Goal: Communication & Community: Answer question/provide support

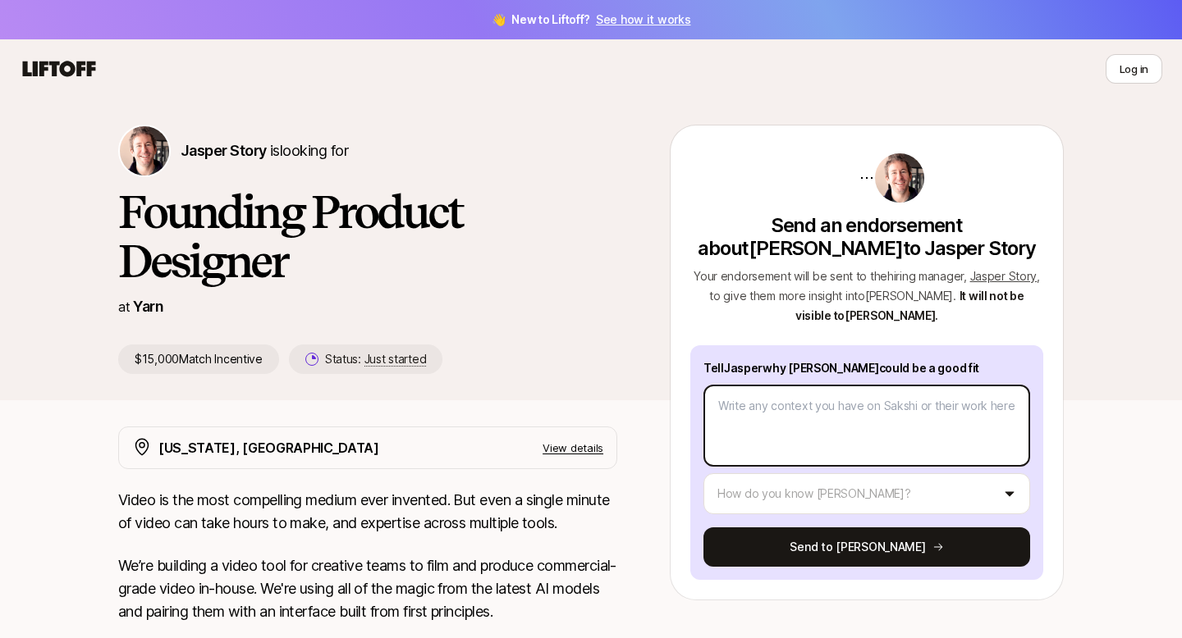
click at [770, 410] on textarea at bounding box center [866, 426] width 327 height 82
type textarea "x"
type textarea "I had the pleasure of working with [Name] in the office, and what stood out the…"
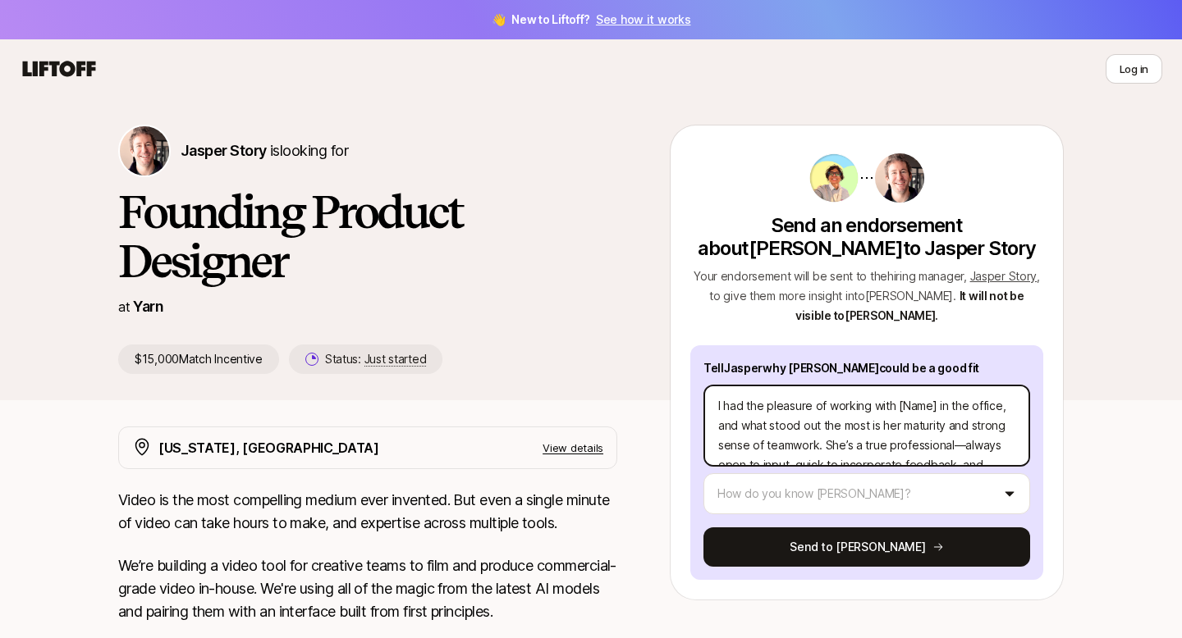
click at [935, 408] on textarea "I had the pleasure of working with [Name] in the office, and what stood out the…" at bounding box center [866, 426] width 327 height 82
type textarea "x"
type textarea "I had the pleasure of working with [[PERSON_NAME] in the office, and what stood…"
type textarea "x"
type textarea "I had the pleasure of working with [Na in the office, and what stood out the mo…"
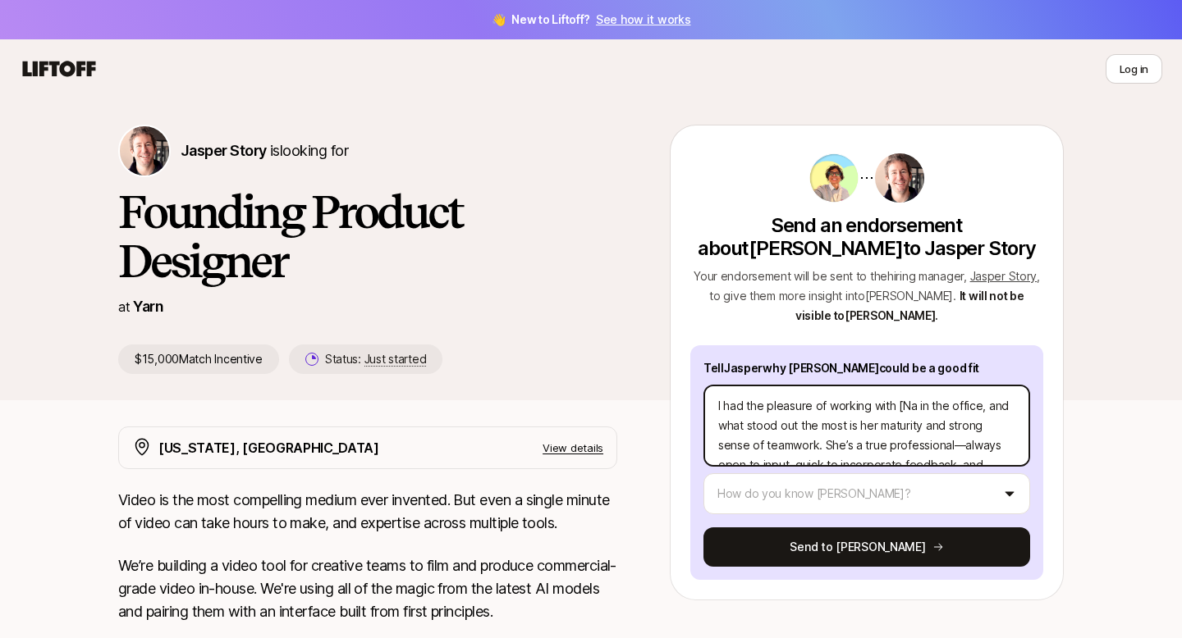
type textarea "x"
type textarea "I had the pleasure of working with [N in the office, and what stood out the mos…"
type textarea "x"
type textarea "I had the pleasure of working with [ in the office, and what stood out the most…"
type textarea "x"
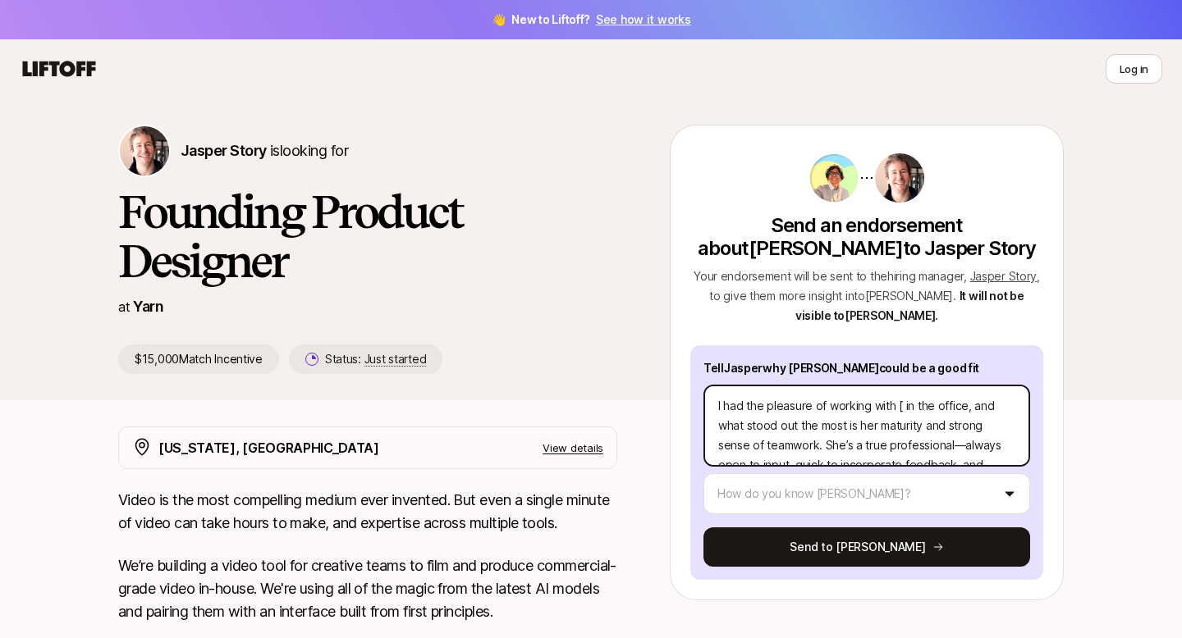
type textarea "I had the pleasure of working with in the office, and what stood out the most i…"
type textarea "x"
type textarea "I had the pleasure of working with S in the office, and what stood out the most…"
type textarea "x"
type textarea "I had the pleasure of working with Sk in the office, and what stood out the mos…"
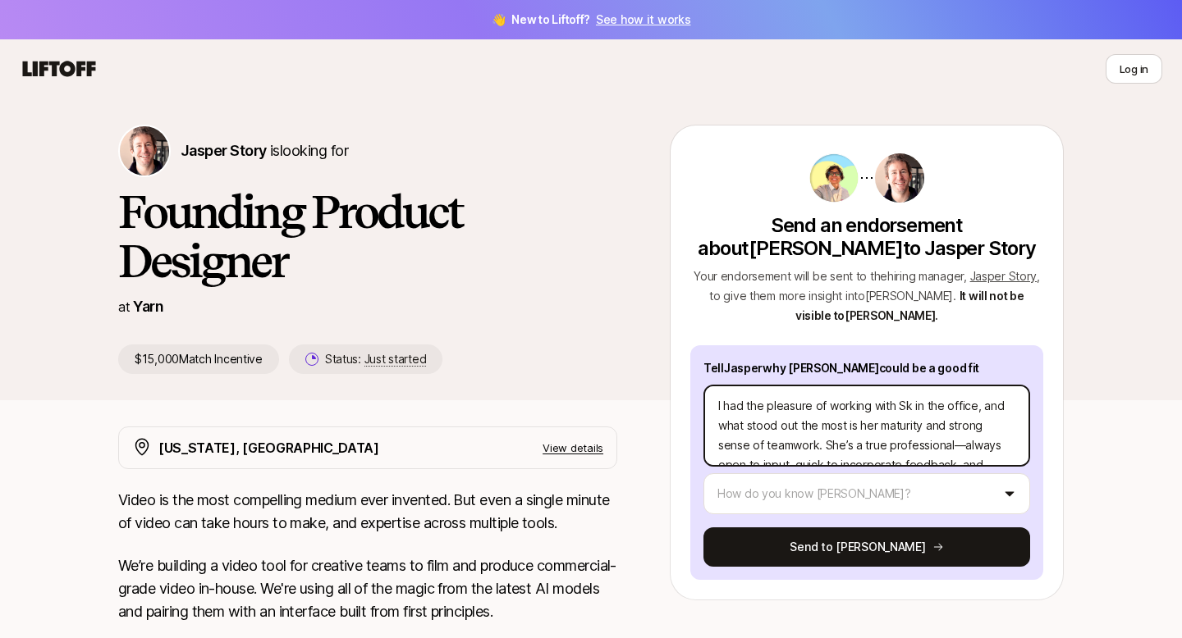
type textarea "x"
type textarea "I had the pleasure of working with S in the office, and what stood out the most…"
type textarea "x"
type textarea "I had the pleasure of working with Sa in the office, and what stood out the mos…"
type textarea "x"
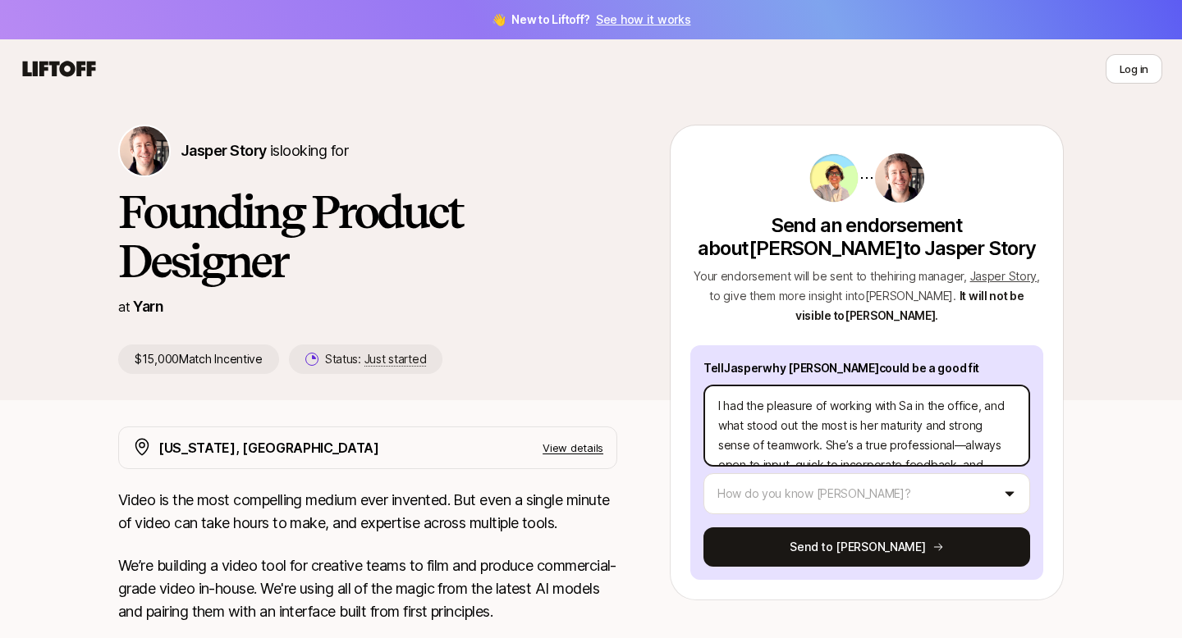
type textarea "I had the pleasure of working with [PERSON_NAME] in the office, and what stood …"
type textarea "x"
type textarea "I had the pleasure of working with [PERSON_NAME] in the office, and what stood …"
type textarea "x"
type textarea "I had the pleasure of working with [PERSON_NAME] in the office, and what stood …"
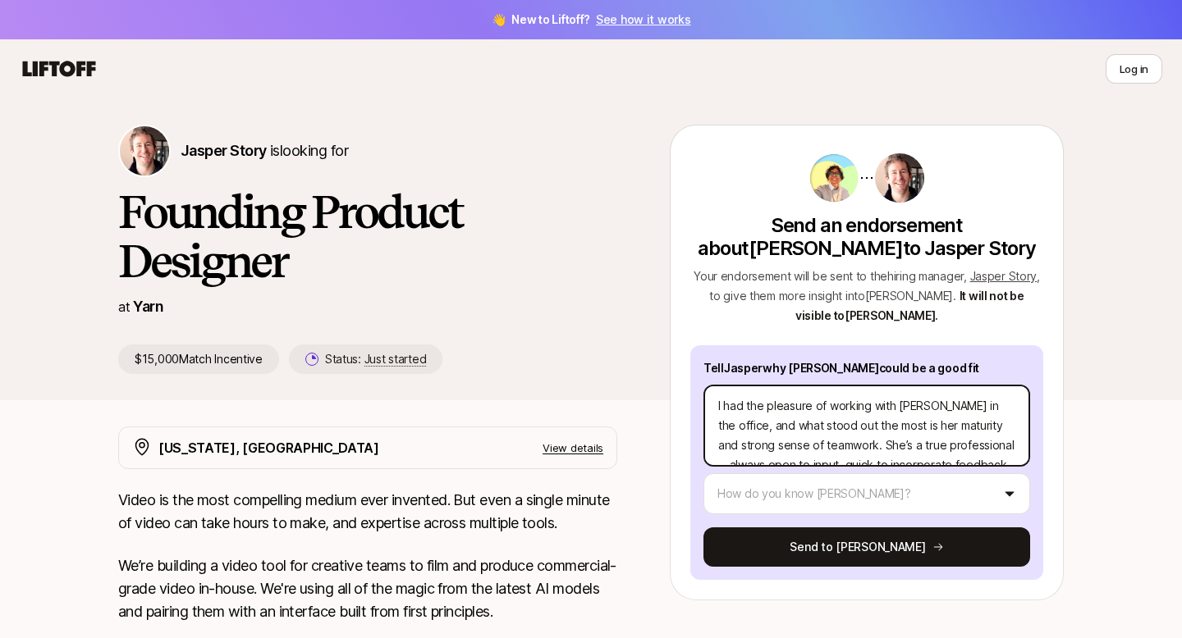
type textarea "x"
type textarea "I had the pleasure of working with [PERSON_NAME] in the office, and what stood …"
type textarea "x"
type textarea "I had the pleasure of working with [PERSON_NAME] in the office, and what stood …"
type textarea "x"
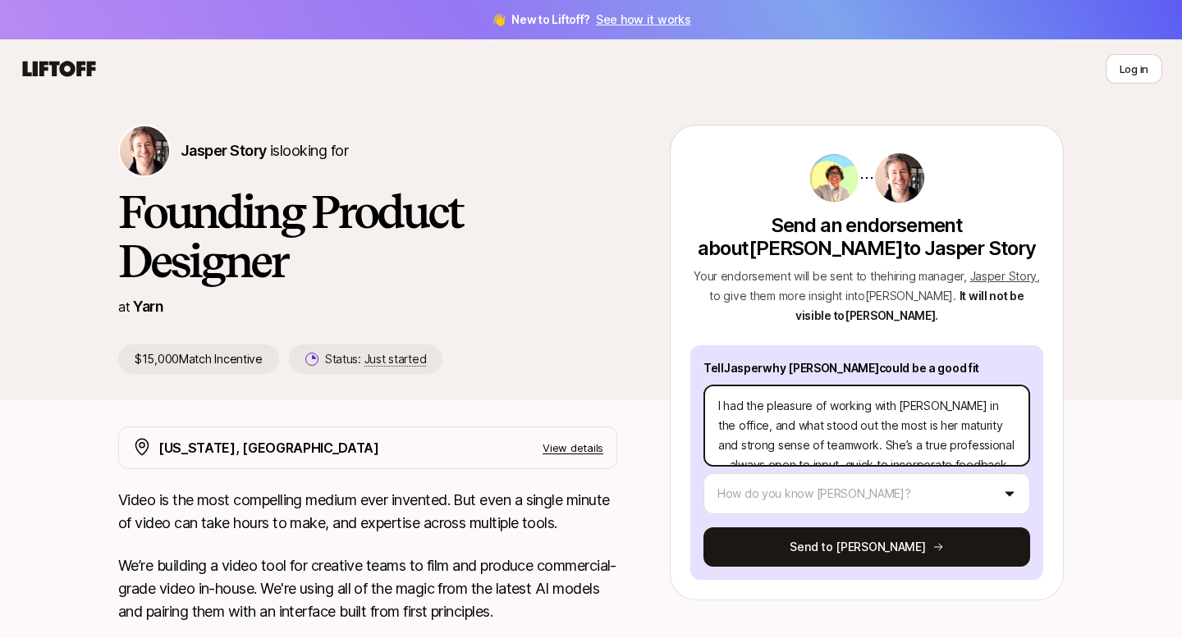
type textarea "I had the pleasure of working with Sa in the office, and what stood out the mos…"
type textarea "x"
type textarea "I had the pleasure of working with [PERSON_NAME] in the office, and what stood …"
type textarea "x"
type textarea "I had the pleasure of working with [PERSON_NAME] in the office, and what stood …"
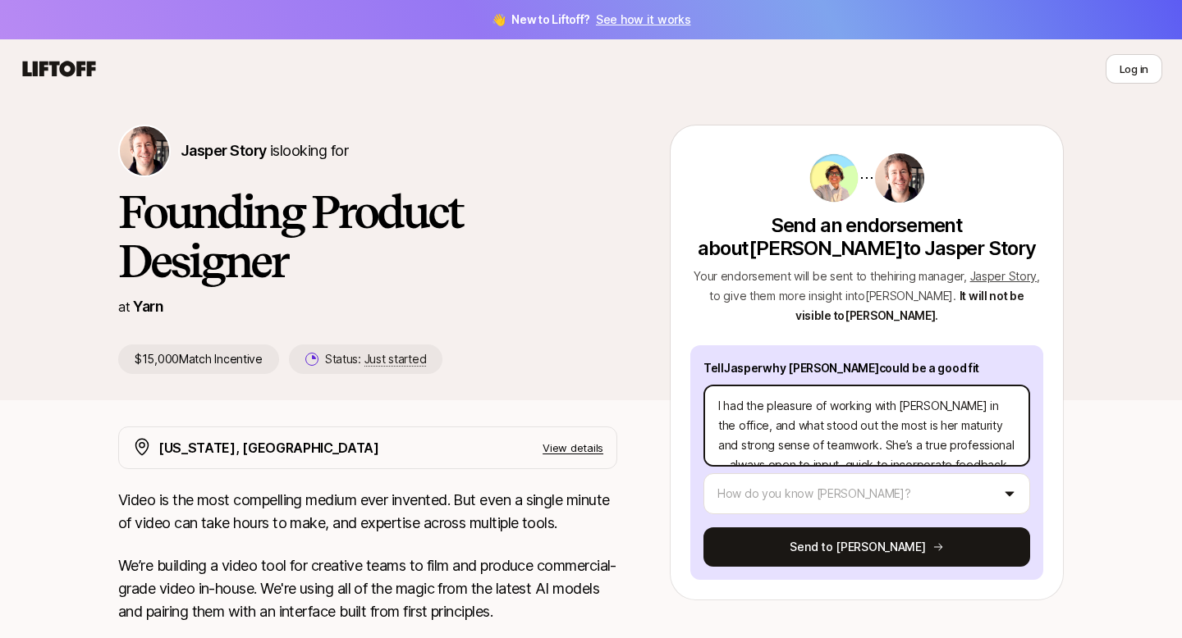
type textarea "x"
type textarea "I had the pleasure of working with [PERSON_NAME] in the office, and what stood …"
type textarea "x"
type textarea "I had the pleasure of working with [PERSON_NAME] in the office, and what stood …"
type textarea "x"
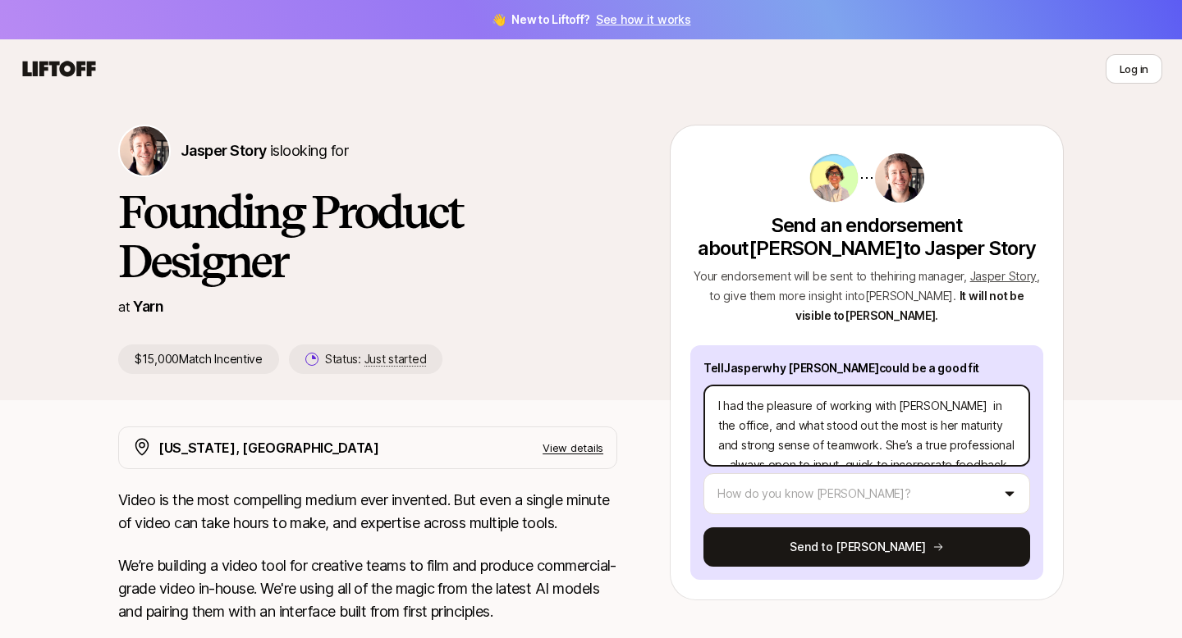
type textarea "I had the pleasure of working with [PERSON_NAME] in the office, and what stood …"
type textarea "x"
type textarea "I had the pleasure of working with [PERSON_NAME] in the office, and what stood …"
type textarea "x"
type textarea "I had the pleasure of working with [PERSON_NAME] in the office, and what stood …"
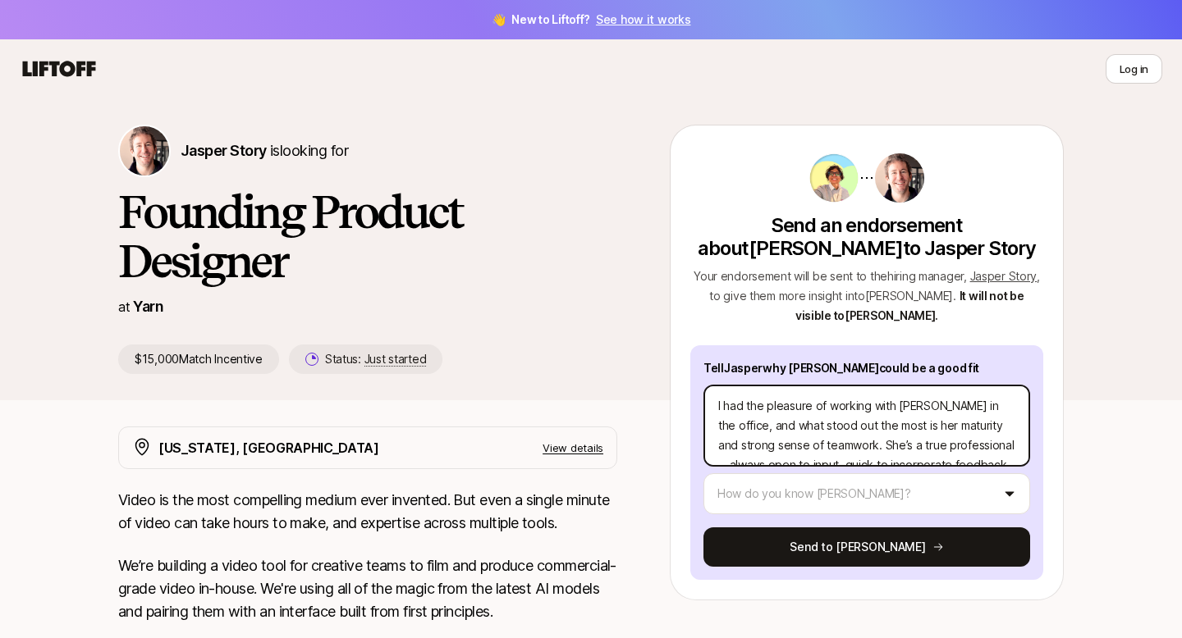
type textarea "x"
type textarea "I had the pleasure of working with [PERSON_NAME] in the office, and what stood …"
type textarea "x"
type textarea "I had the pleasure of working with [PERSON_NAME] in the office, and what stood …"
type textarea "x"
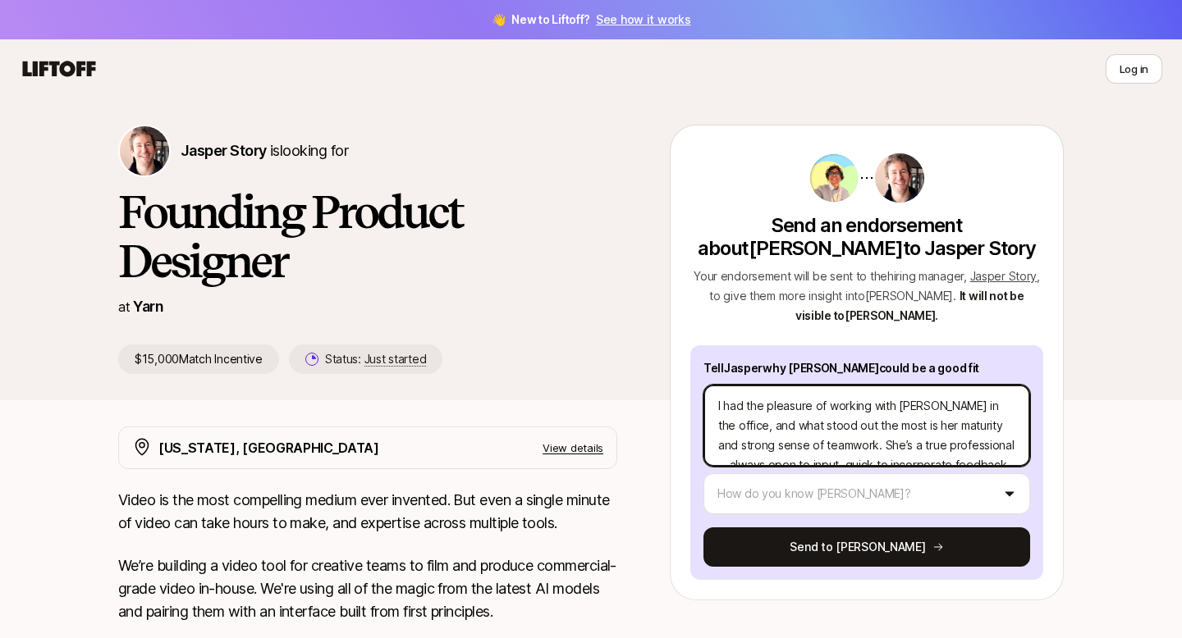
type textarea "I had the pleasure of working with [PERSON_NAME] in m, and what stood out the m…"
type textarea "x"
type textarea "I had the pleasure of working with [PERSON_NAME] in my, and what stood out the …"
type textarea "x"
type textarea "I had the pleasure of working with [PERSON_NAME] in my , and what stood out the…"
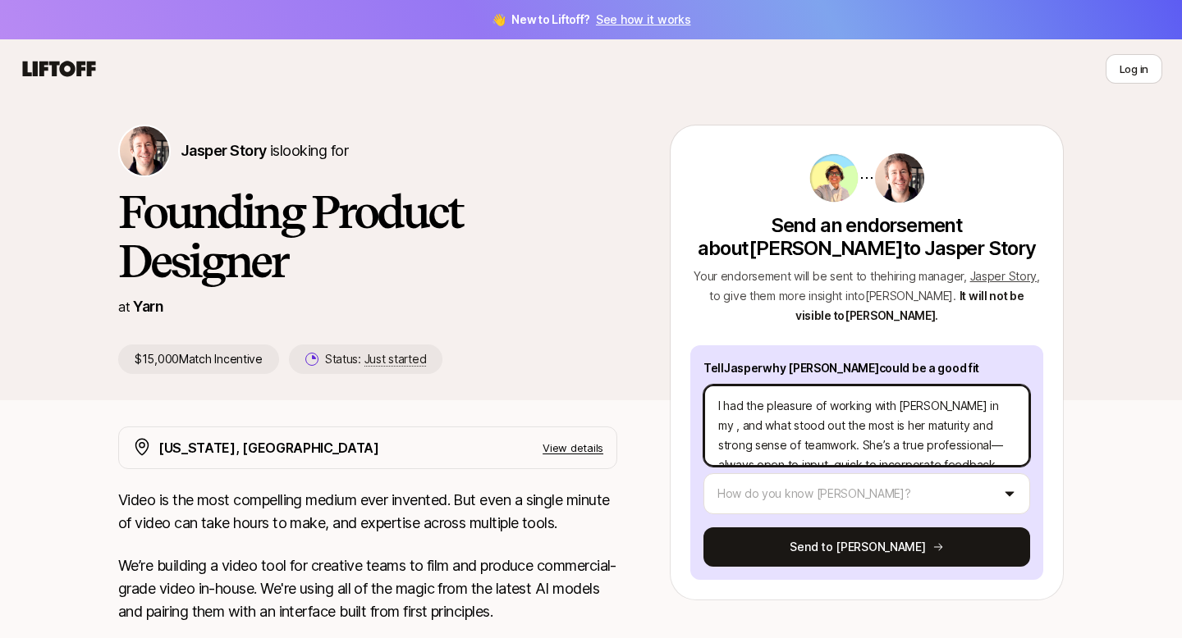
type textarea "x"
type textarea "I had the pleasure of working with [PERSON_NAME] in my p, and what stood out th…"
type textarea "x"
type textarea "I had the pleasure of working with [PERSON_NAME] in my pr, and what stood out t…"
type textarea "x"
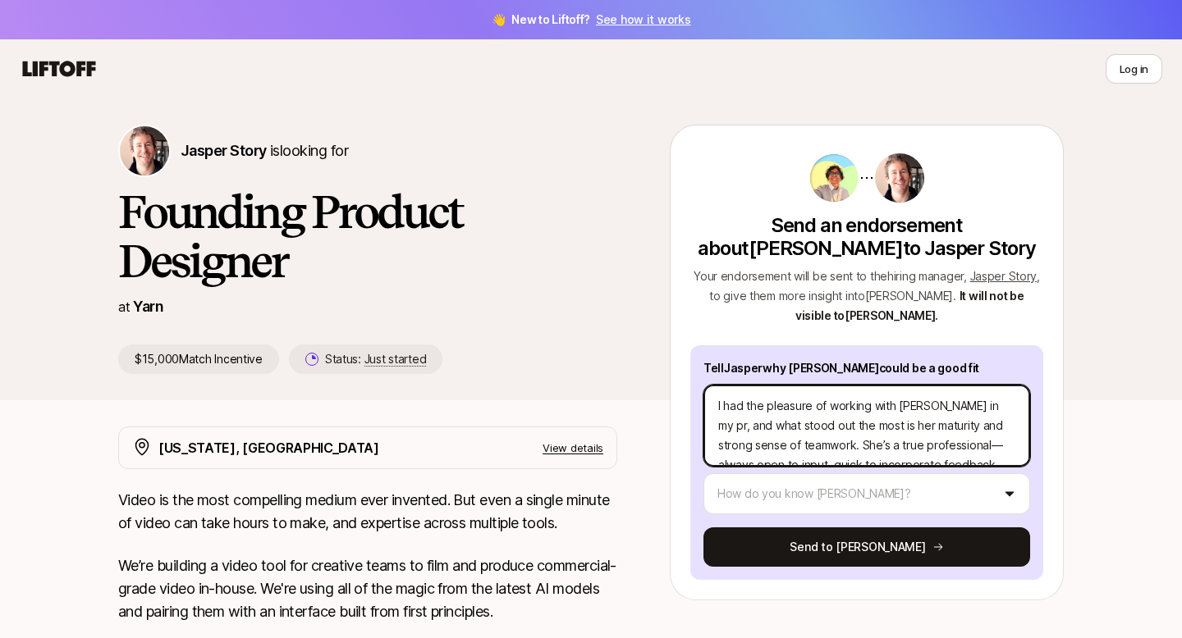
type textarea "I had the pleasure of working with [PERSON_NAME] in my pre, and what stood out …"
type textarea "x"
type textarea "I had the pleasure of working with [PERSON_NAME] in my prev, and what stood out…"
type textarea "x"
type textarea "I had the pleasure of working with [PERSON_NAME] in my previ, and what stood ou…"
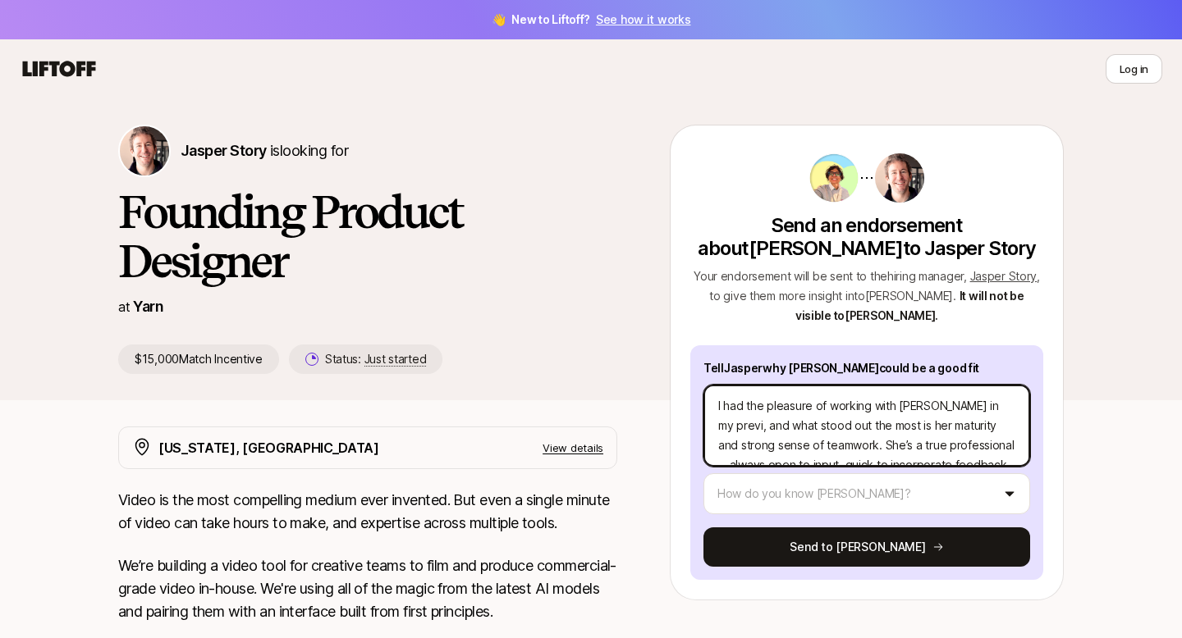
type textarea "x"
type textarea "I had the pleasure of working with [PERSON_NAME] in my previo, and what stood o…"
type textarea "x"
type textarea "I had the pleasure of working with [PERSON_NAME] in my previou, and what stood …"
type textarea "x"
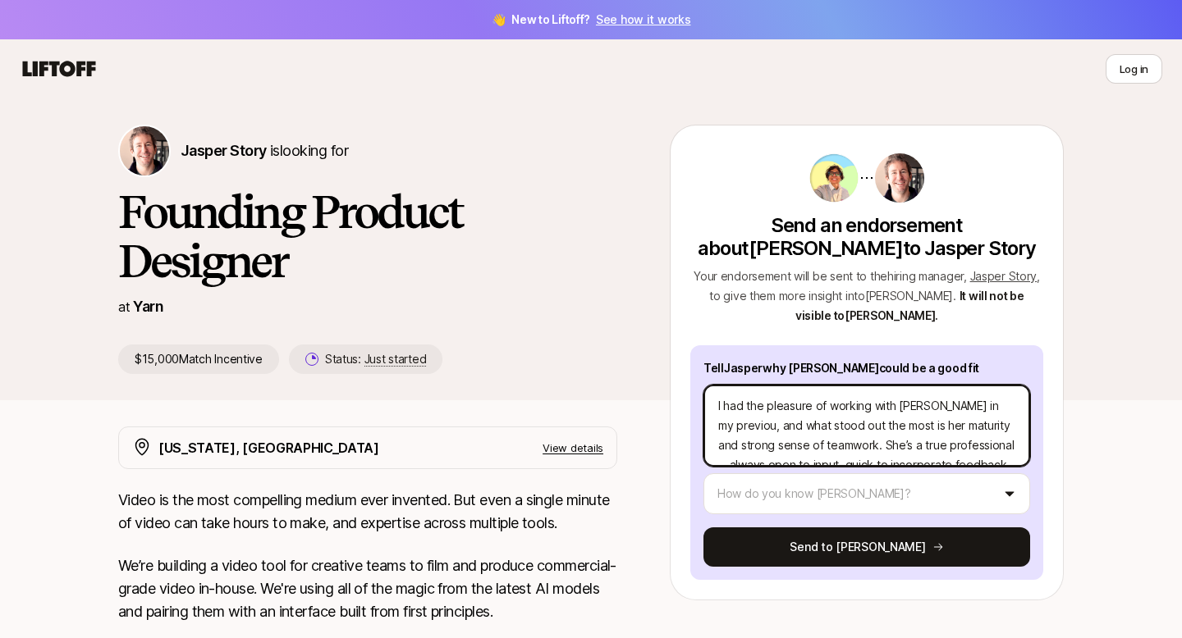
type textarea "I had the pleasure of working with [PERSON_NAME] in my previous, and what stood…"
type textarea "x"
type textarea "I had the pleasure of working with [PERSON_NAME] in my previous , and what stoo…"
type textarea "x"
type textarea "I had the pleasure of working with [PERSON_NAME] in my previous o, and what sto…"
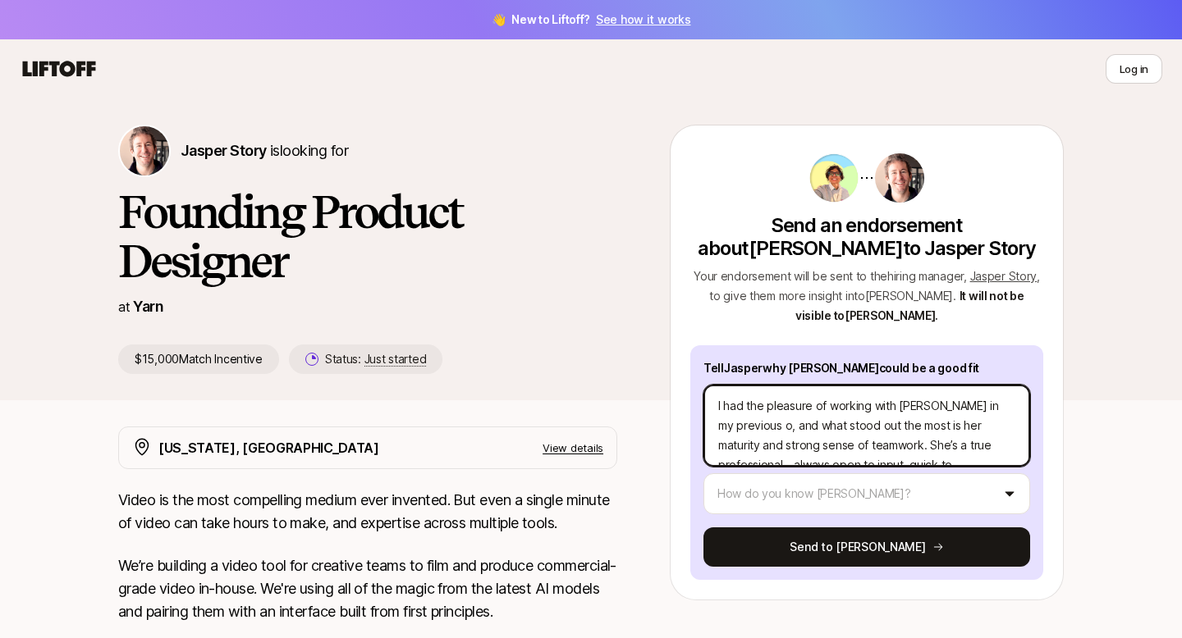
type textarea "x"
type textarea "I had the pleasure of working with [PERSON_NAME] in my previous or, and what st…"
type textarea "x"
type textarea "I had the pleasure of working with [PERSON_NAME] in my previous org, and what s…"
type textarea "x"
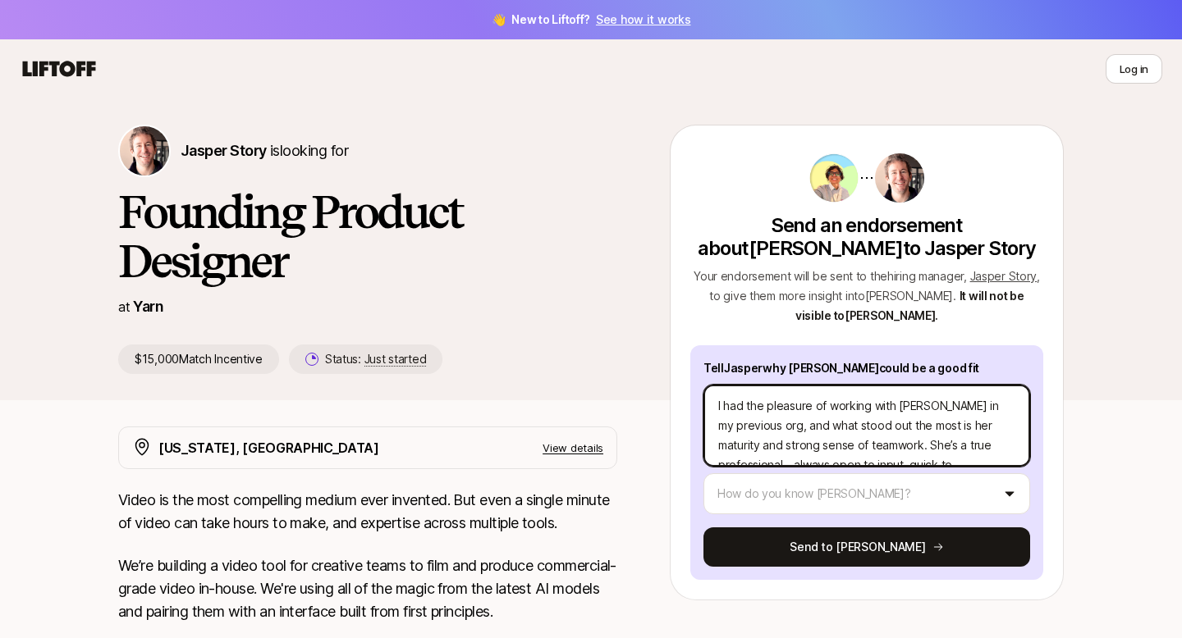
type textarea "I had the pleasure of working with [PERSON_NAME] in my previous orga, and what …"
type textarea "x"
type textarea "I had the pleasure of working with [PERSON_NAME] in my previous organ, and what…"
type textarea "x"
type textarea "I had the pleasure of working with [PERSON_NAME] in my previous organi, and wha…"
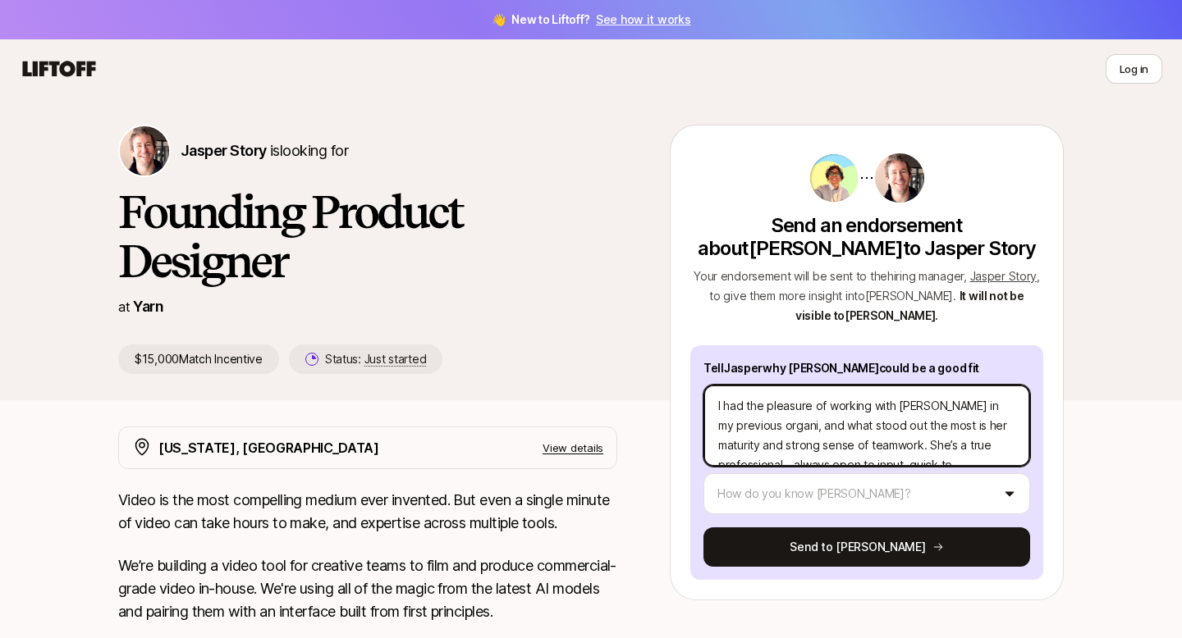
type textarea "x"
type textarea "I had the pleasure of working with [PERSON_NAME] in my previous organis, and wh…"
type textarea "x"
type textarea "I had the pleasure of working with [PERSON_NAME] in my previous organisa, and w…"
type textarea "x"
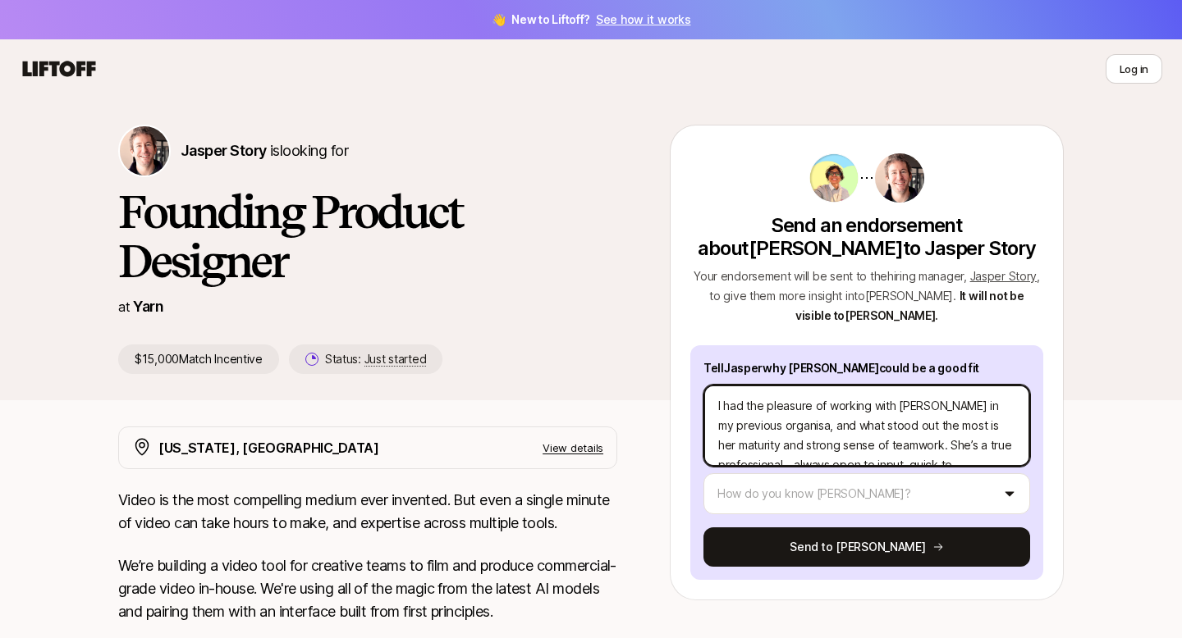
type textarea "I had the pleasure of working with [PERSON_NAME] in my previous organisat, and …"
type textarea "x"
type textarea "I had the pleasure of working with [PERSON_NAME] in my previous organisati, and…"
type textarea "x"
type textarea "I had the pleasure of working with [PERSON_NAME] in my previous organisation, a…"
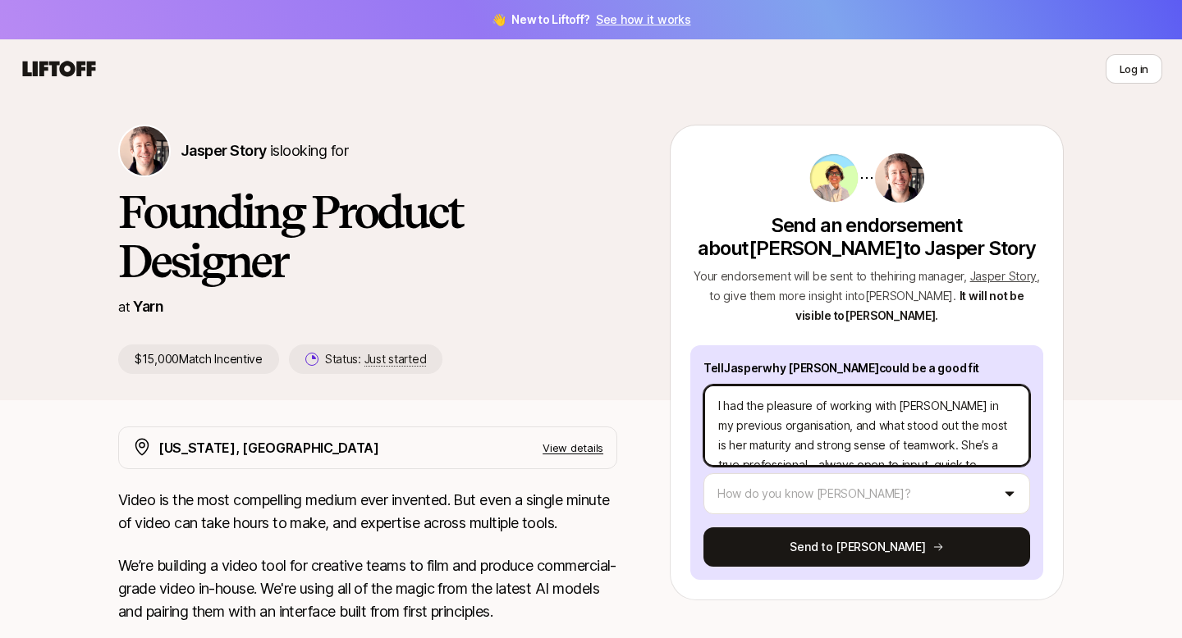
scroll to position [46, 0]
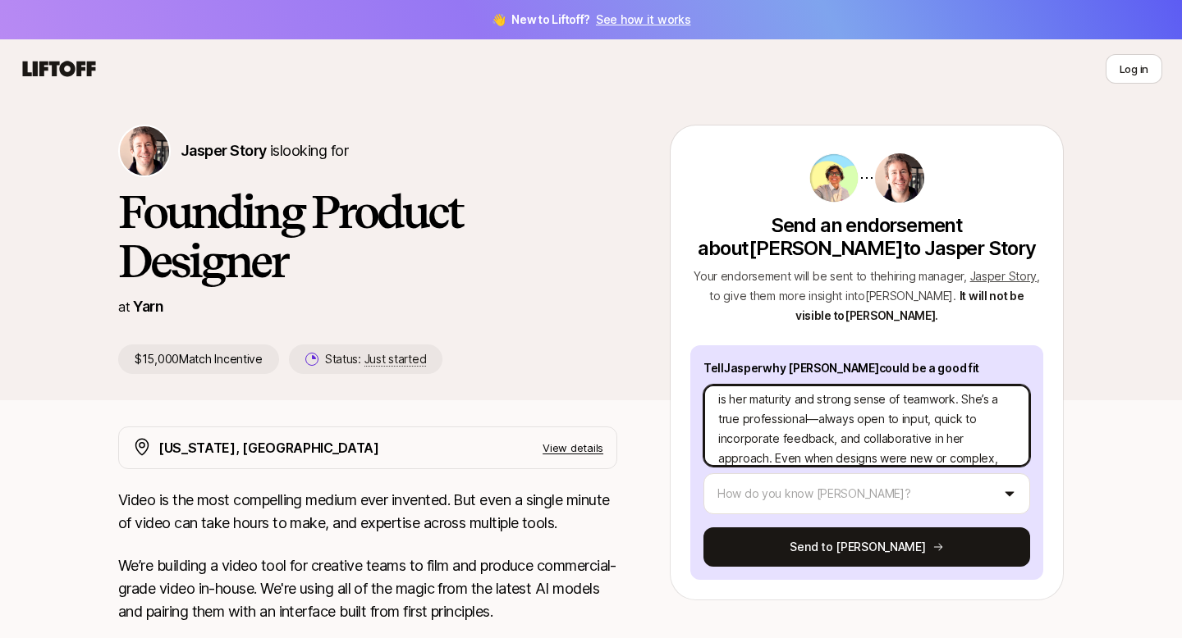
type textarea "x"
type textarea "I had the pleasure of working with [PERSON_NAME] in my previous organisation, a…"
type textarea "x"
type textarea "I had the pleasure of working with [PERSON_NAME] in my previous organisation, a…"
type textarea "x"
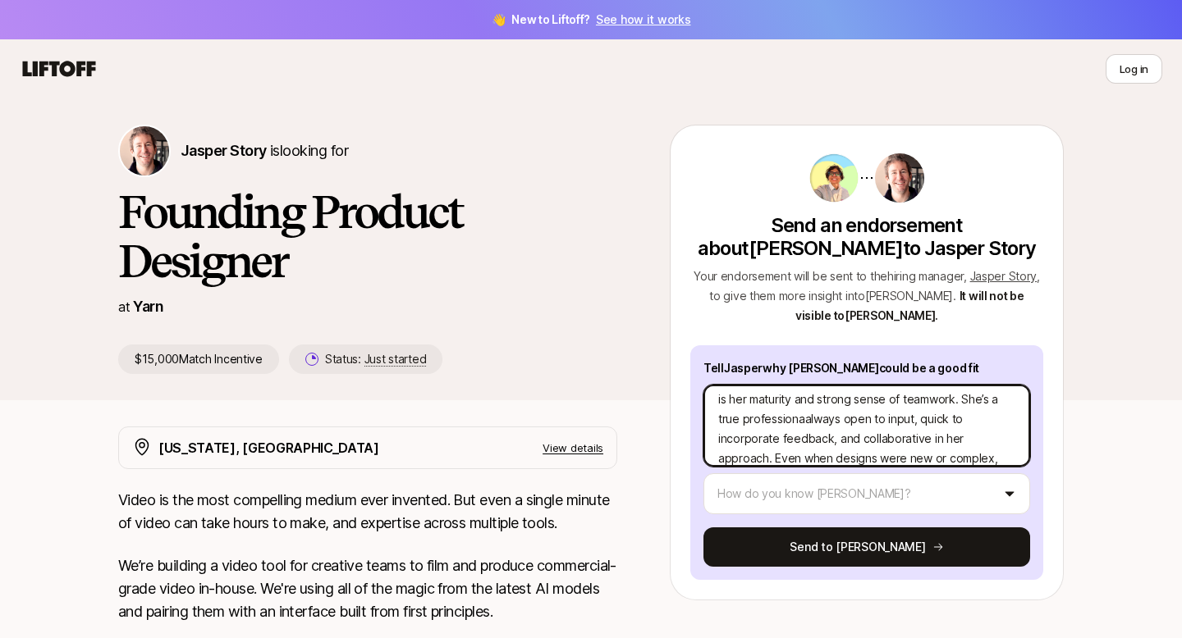
type textarea "I had the pleasure of working with [PERSON_NAME] in my previous organisation, a…"
type textarea "x"
type textarea "I had the pleasure of working with [PERSON_NAME] in my previous organisation, a…"
type textarea "x"
type textarea "I had the pleasure of working with [PERSON_NAME] in my previous organisation, a…"
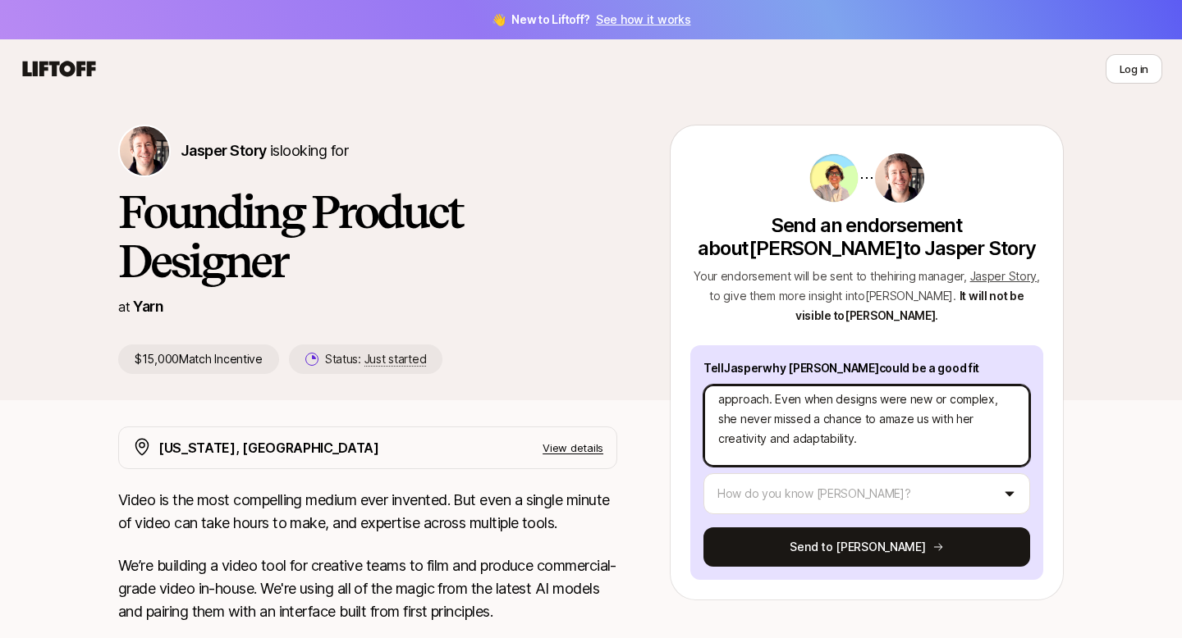
scroll to position [118, 0]
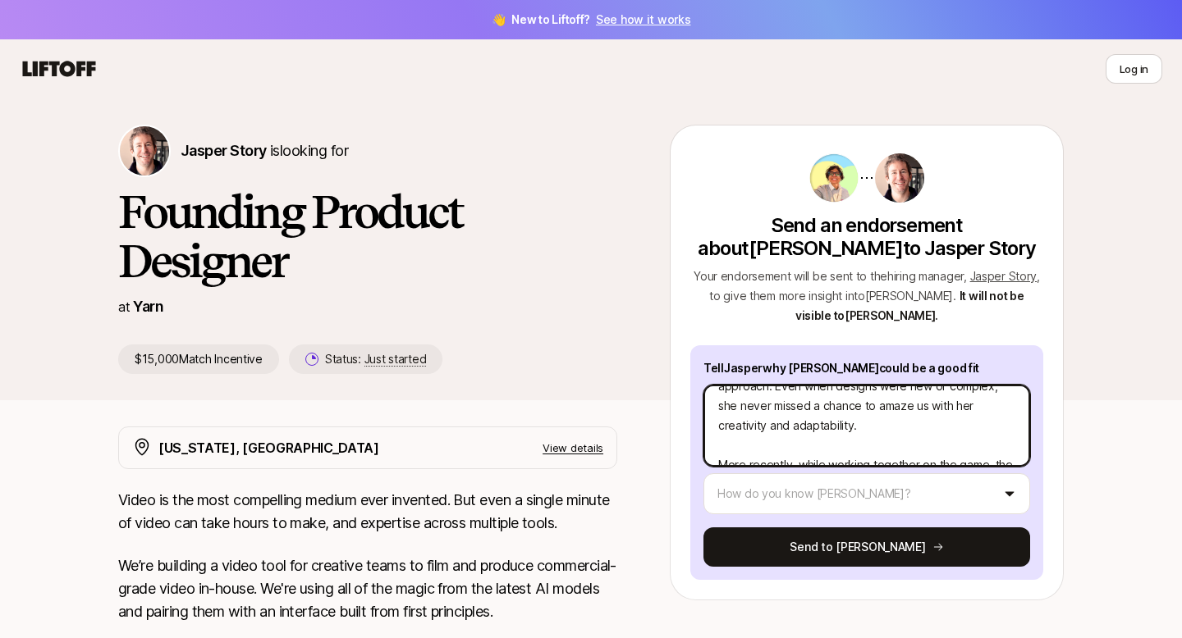
type textarea "x"
type textarea "I had the pleasure of working with [PERSON_NAME] in my previous organisation, a…"
type textarea "x"
type textarea "I had the pleasure of working with [PERSON_NAME] in my previous organisation, a…"
type textarea "x"
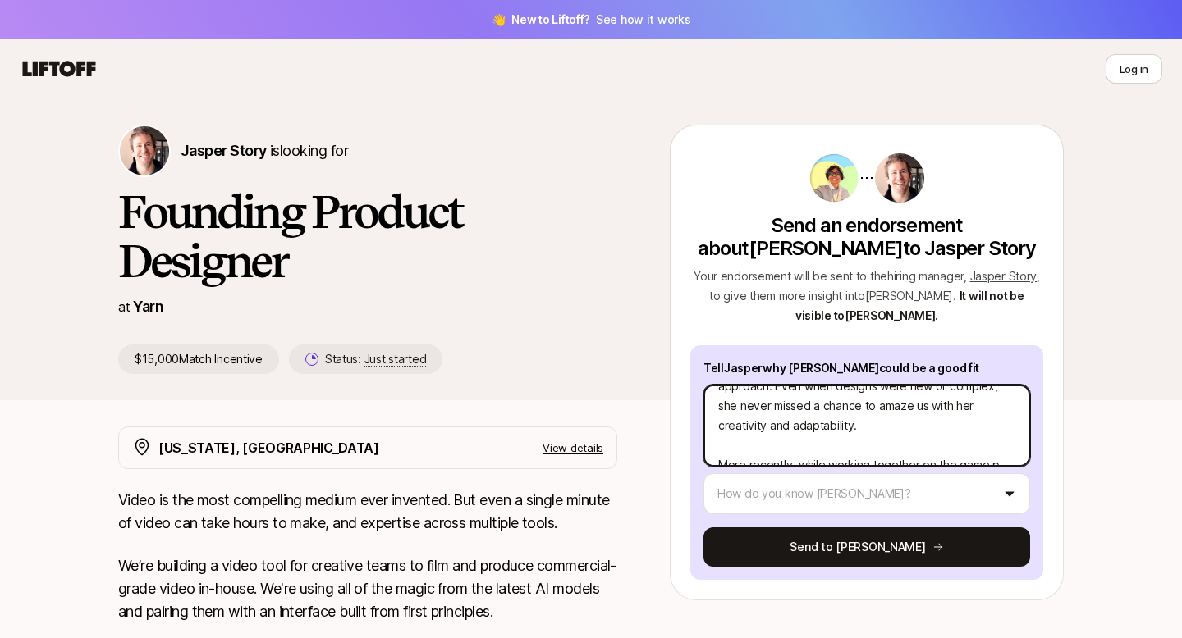
type textarea "I had the pleasure of working with [PERSON_NAME] in my previous organisation, a…"
type textarea "x"
type textarea "I had the pleasure of working with [PERSON_NAME] in my previous organisation, a…"
type textarea "x"
type textarea "I had the pleasure of working with [PERSON_NAME] in my previous organisation, a…"
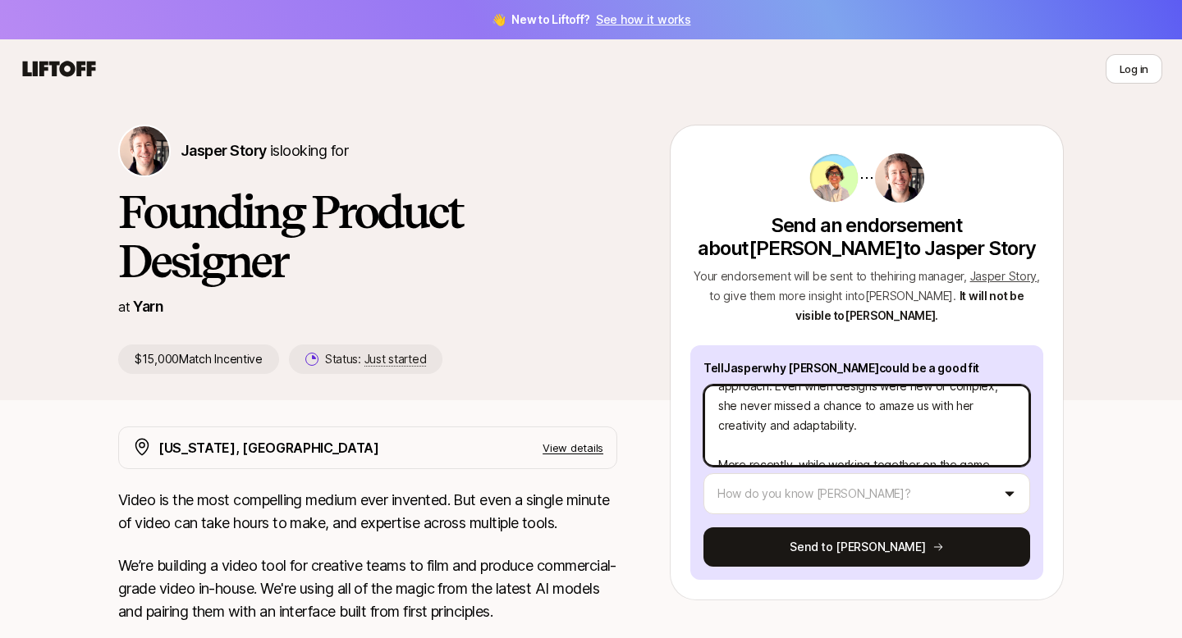
type textarea "x"
type textarea "I had the pleasure of working with [PERSON_NAME] in my previous organisation, a…"
type textarea "x"
type textarea "I had the pleasure of working with [PERSON_NAME] in my previous organisation, a…"
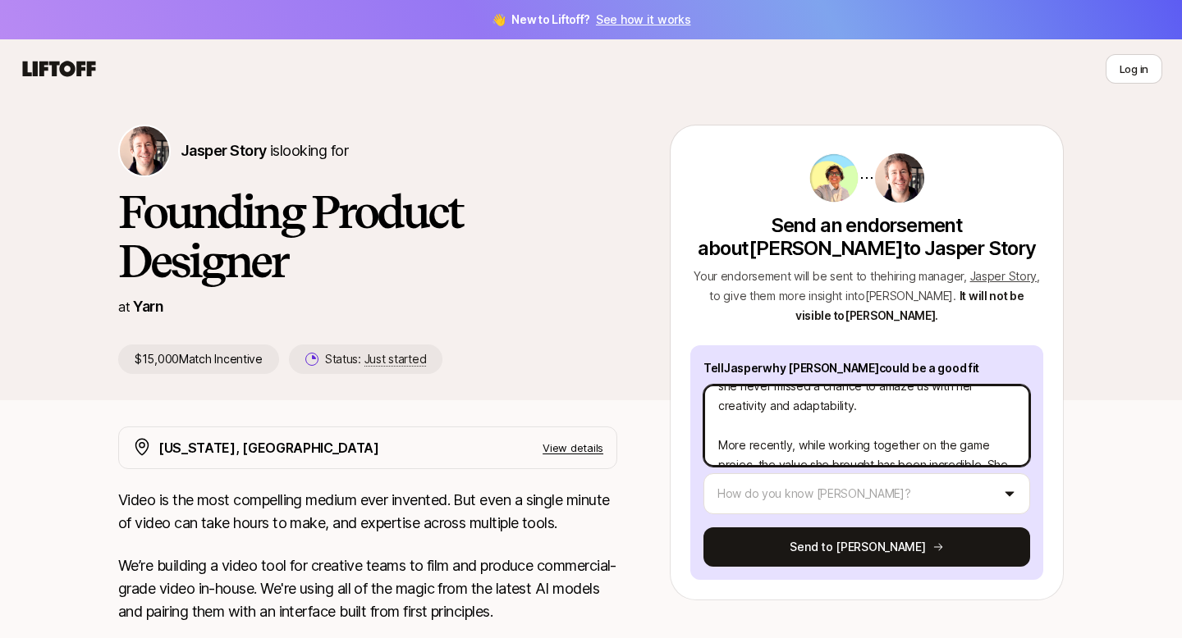
type textarea "x"
type textarea "I had the pleasure of working with [PERSON_NAME] in my previous organisation, a…"
type textarea "x"
type textarea "I had the pleasure of working with [PERSON_NAME] in my previous organisation, a…"
type textarea "x"
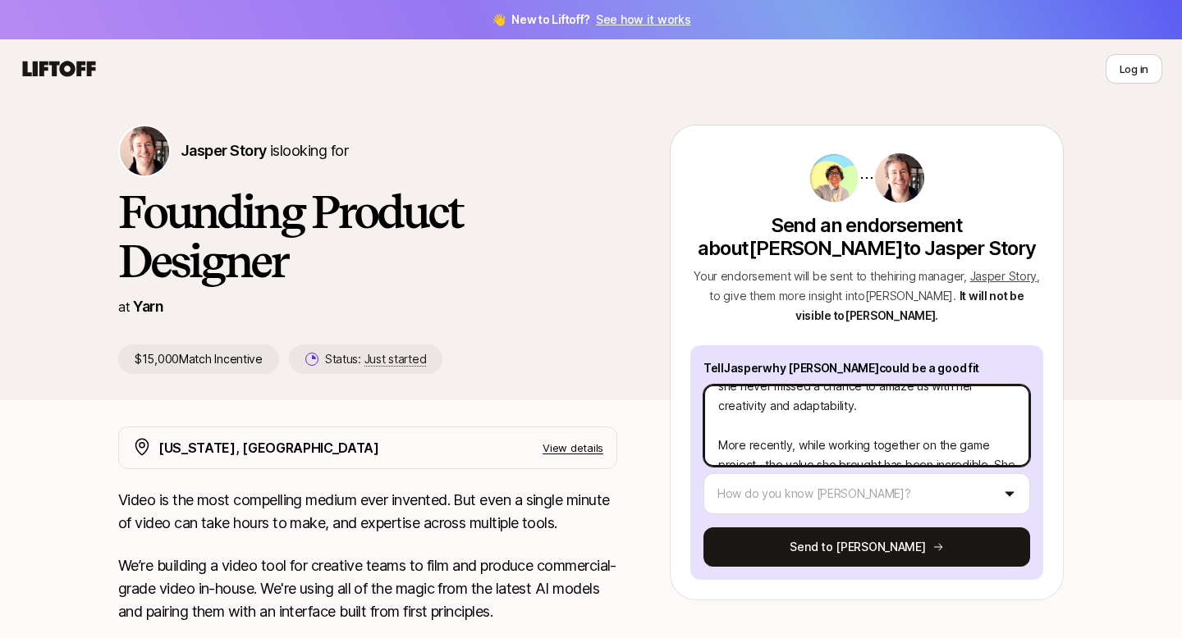
type textarea "I had the pleasure of working with [PERSON_NAME] in my previous organisation, a…"
type textarea "x"
type textarea "I had the pleasure of working with [PERSON_NAME] in my previous organisation, a…"
type textarea "x"
type textarea "I had the pleasure of working with [PERSON_NAME] in my previous organisation, a…"
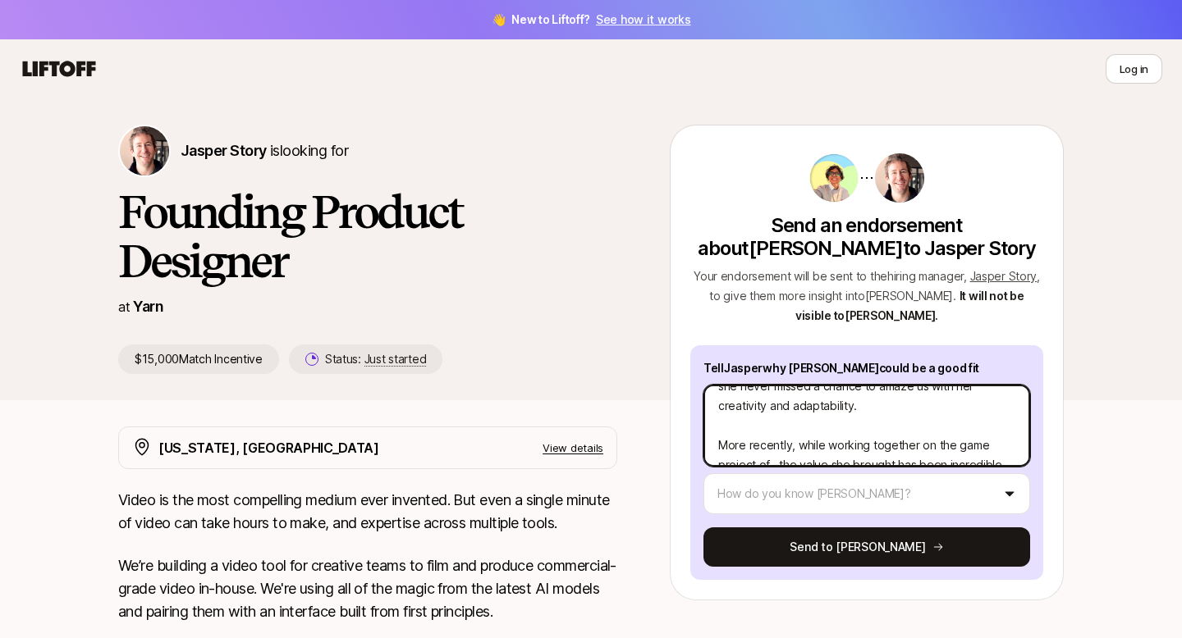
type textarea "x"
type textarea "I had the pleasure of working with [PERSON_NAME] in my previous organisation, a…"
type textarea "x"
type textarea "I had the pleasure of working with [PERSON_NAME] in my previous organisation, a…"
type textarea "x"
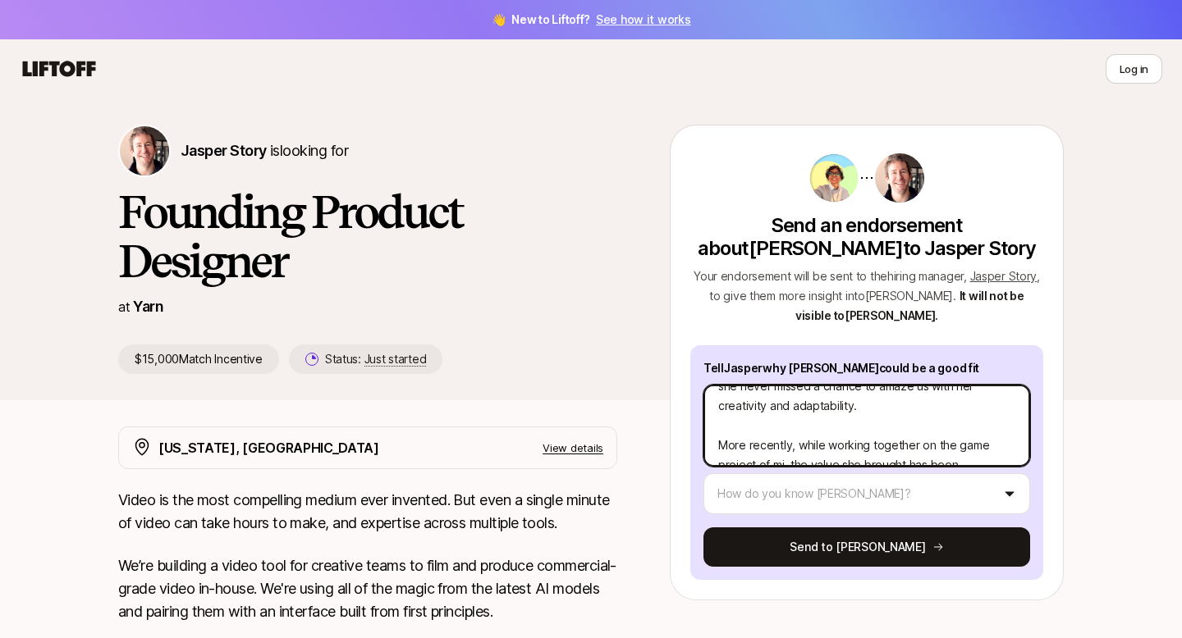
type textarea "I had the pleasure of working with [PERSON_NAME] in my previous organisation, a…"
type textarea "x"
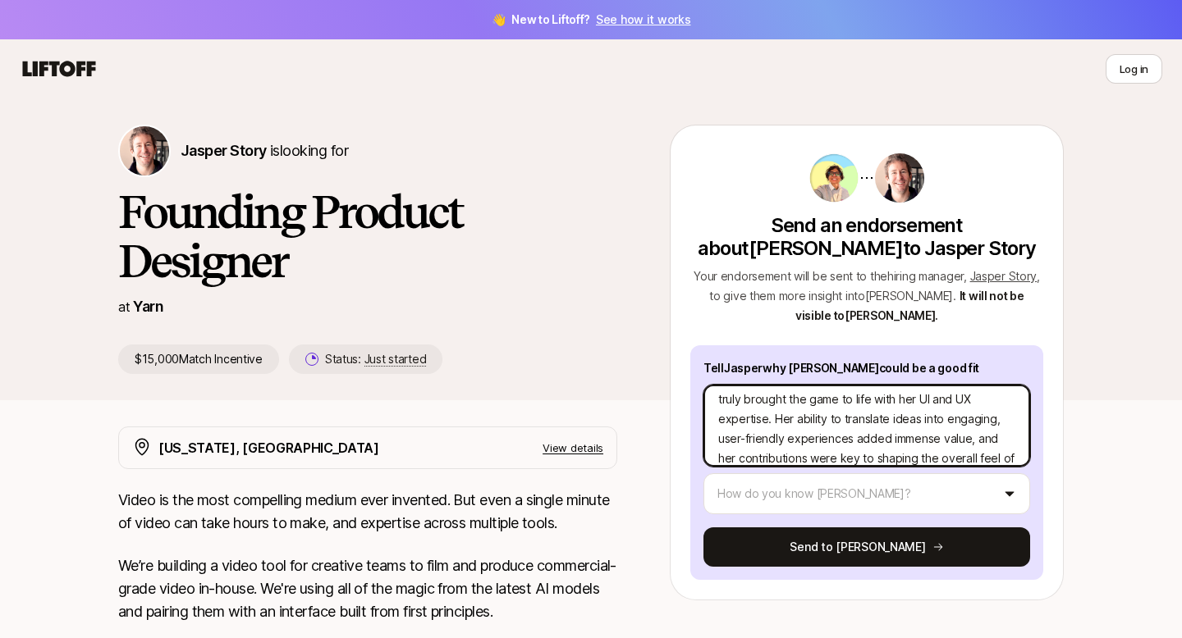
scroll to position [256, 0]
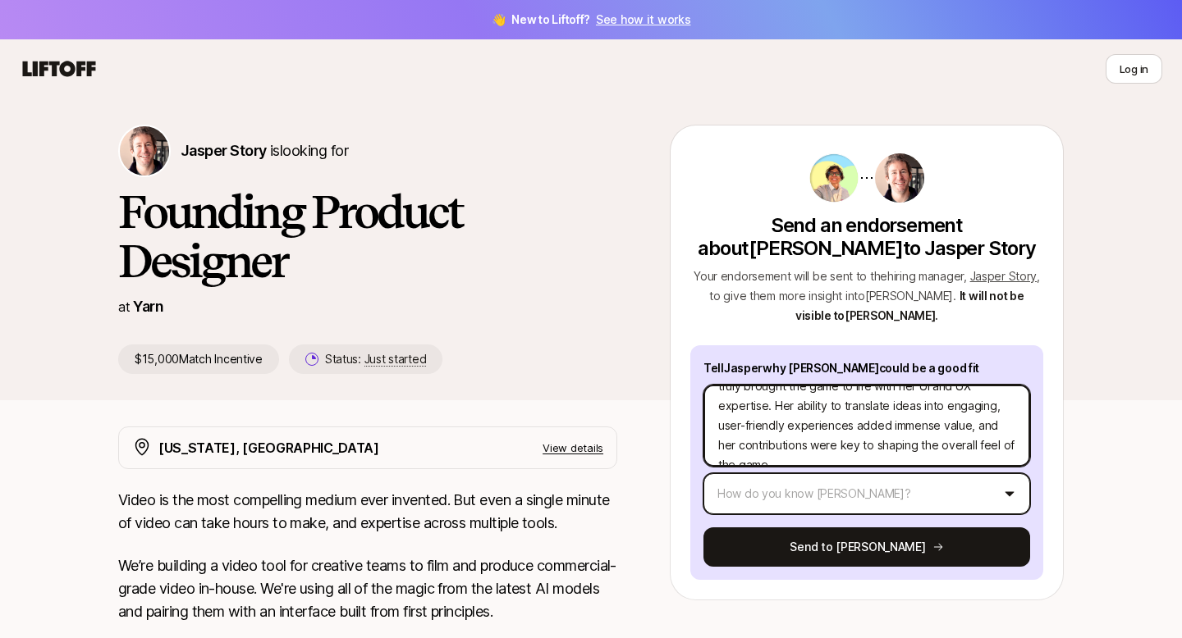
type textarea "I had the pleasure of working with [PERSON_NAME] in my previous organisation, a…"
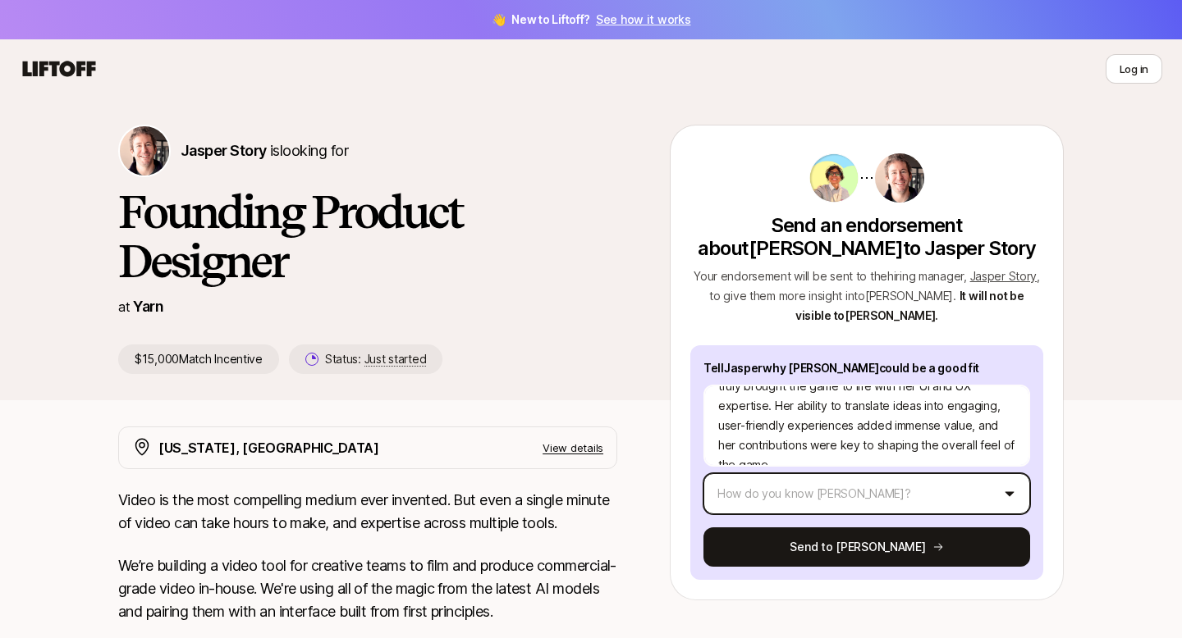
click at [1017, 492] on html "👋 New to Liftoff? See how it works Log in Log in Jasper Story is looking for Fo…" at bounding box center [591, 319] width 1182 height 638
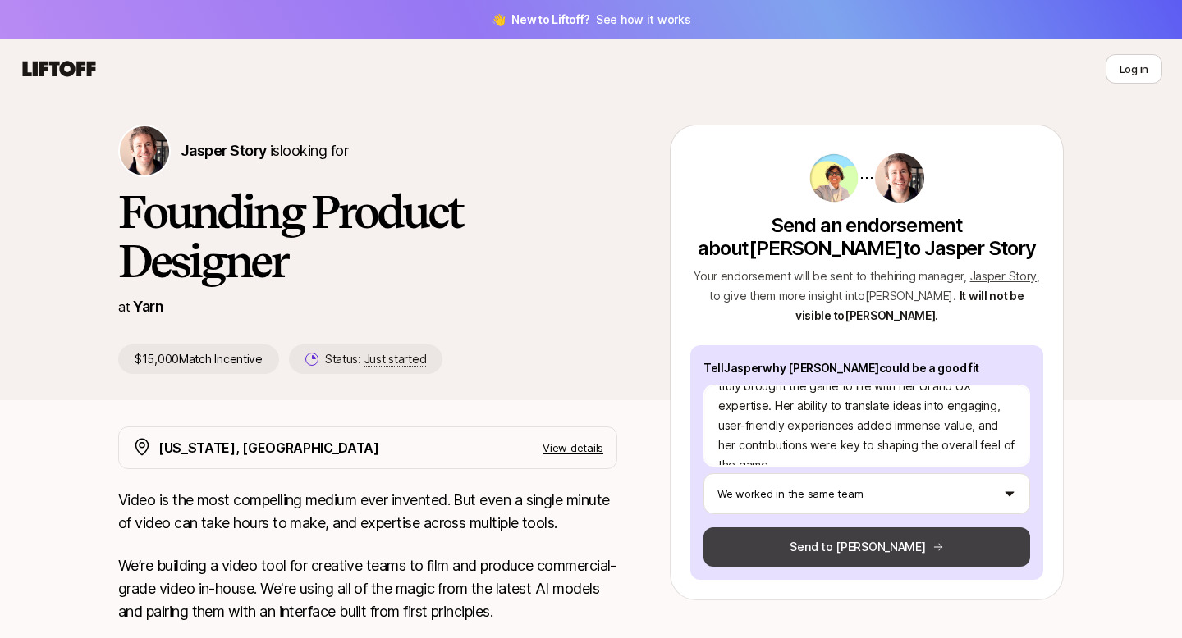
click at [935, 549] on button "Send to [PERSON_NAME]" at bounding box center [866, 547] width 327 height 39
type textarea "x"
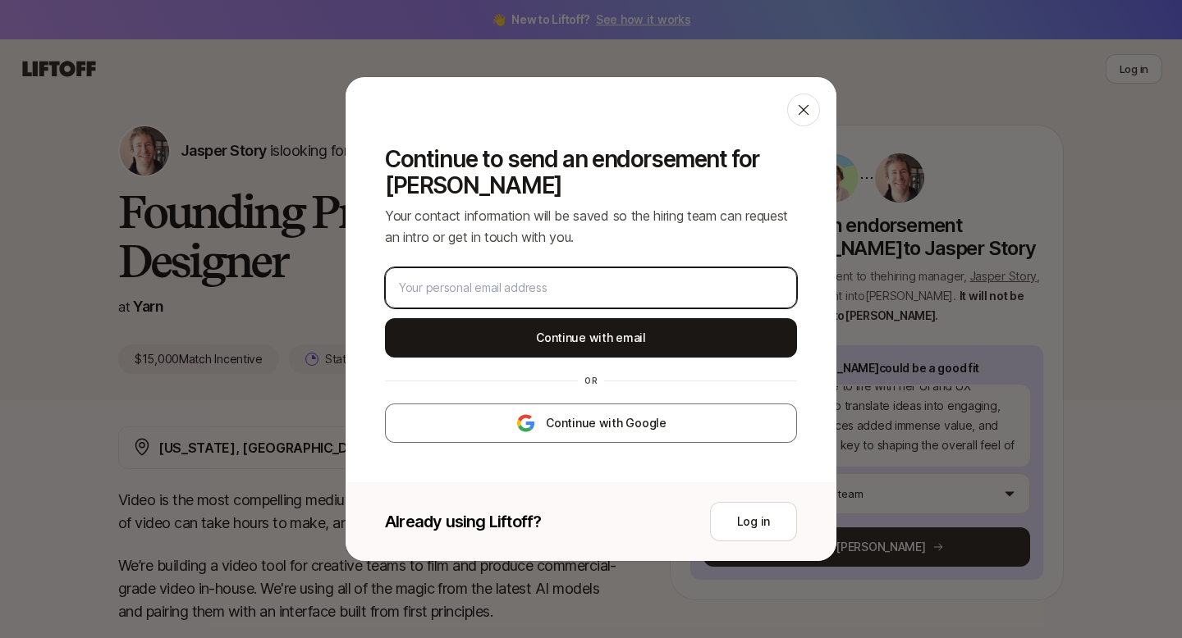
click at [579, 281] on input "email" at bounding box center [587, 288] width 377 height 20
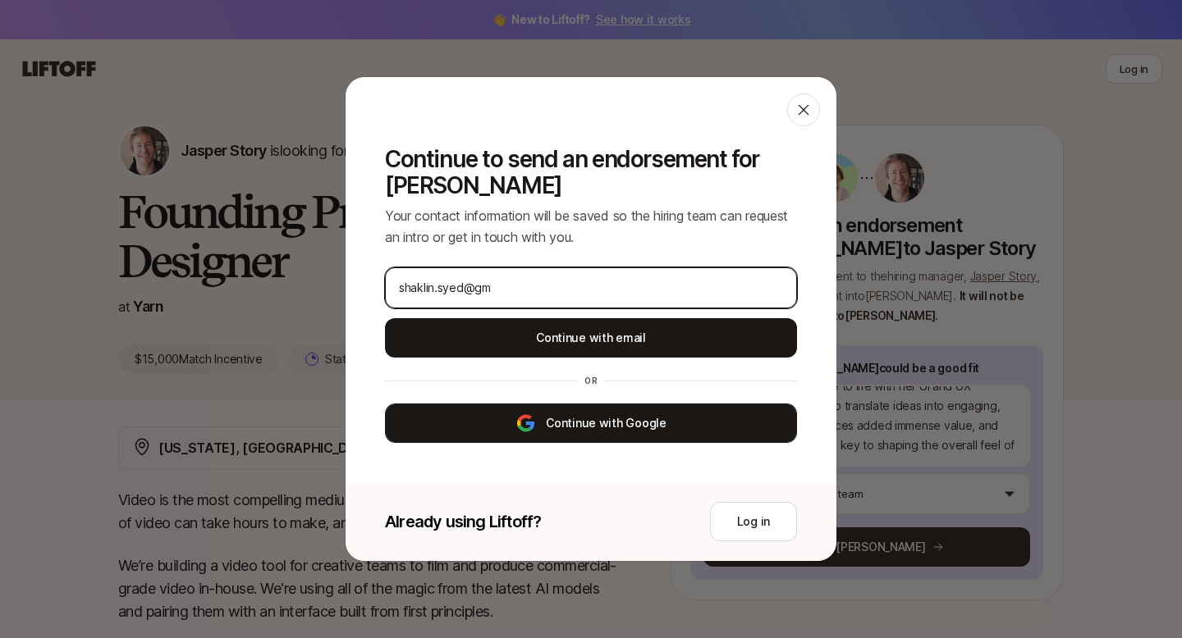
type input "shaklin.syed@gm"
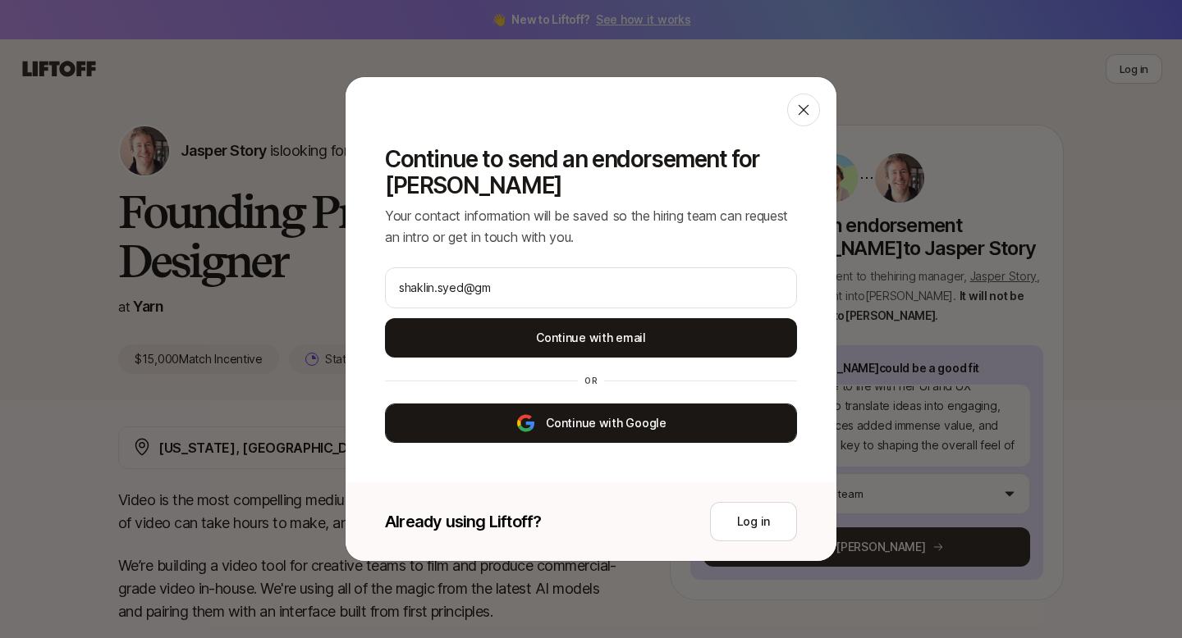
click at [590, 419] on button "Continue with Google" at bounding box center [591, 423] width 412 height 39
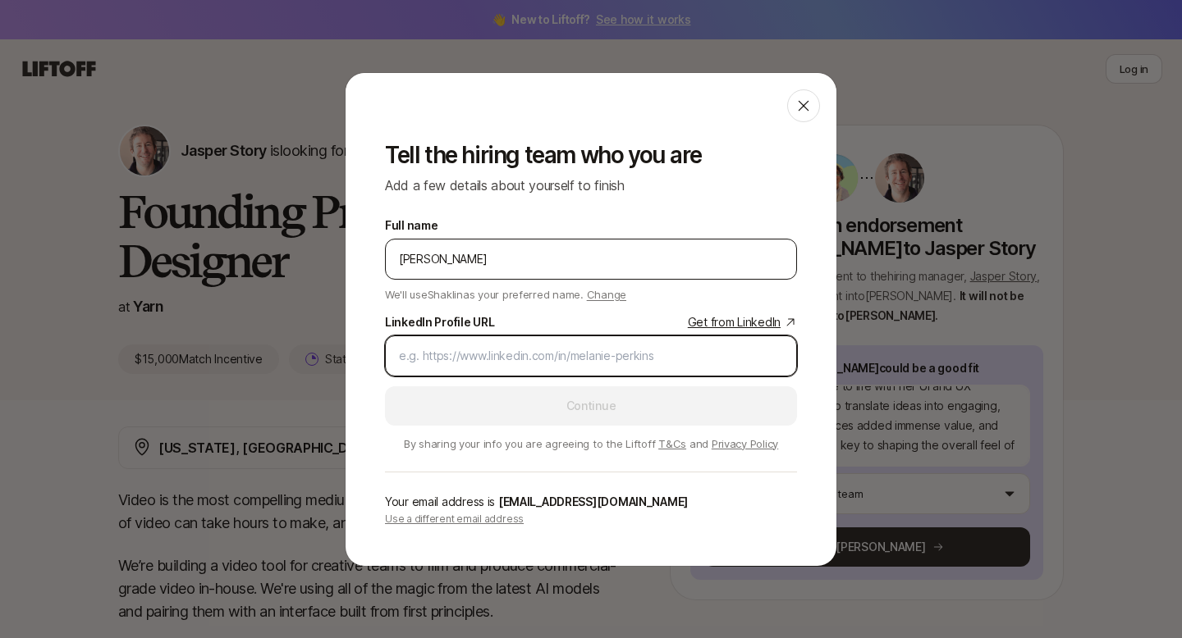
paste input "[URL][DOMAIN_NAME]"
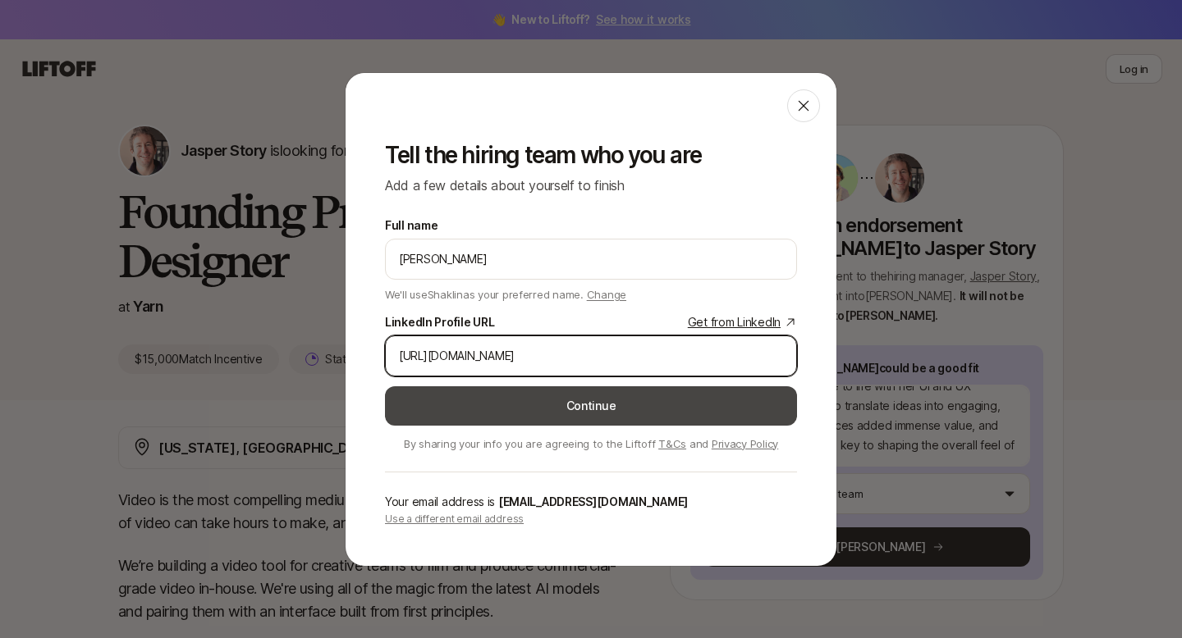
type input "[URL][DOMAIN_NAME]"
click at [672, 396] on button "Continue" at bounding box center [591, 406] width 412 height 39
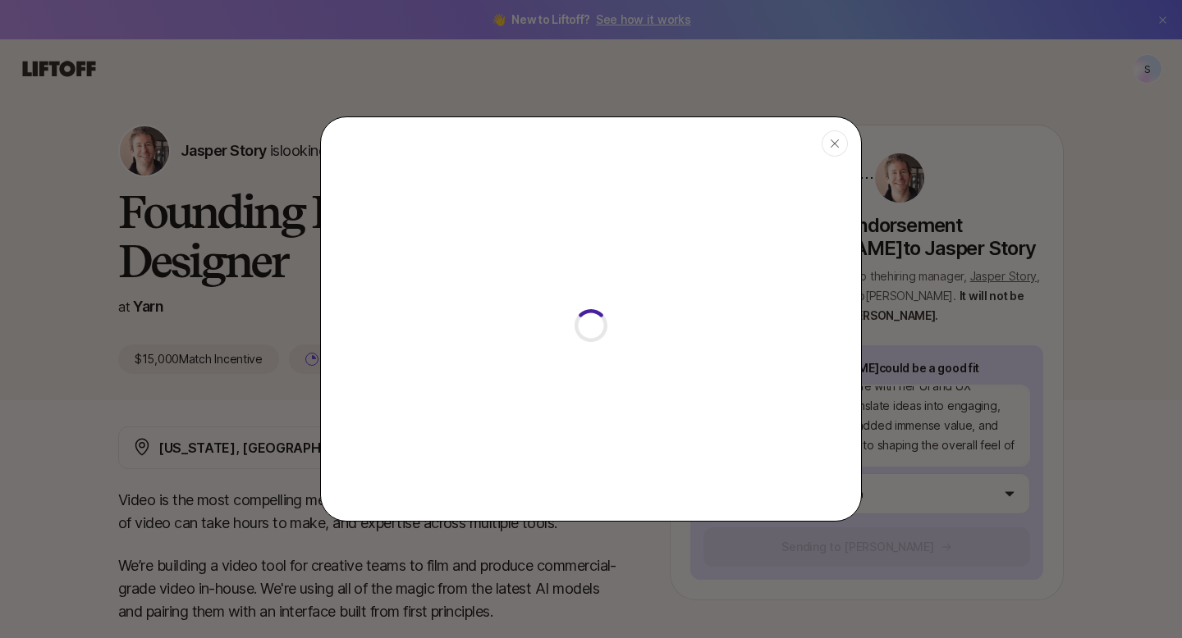
type textarea "x"
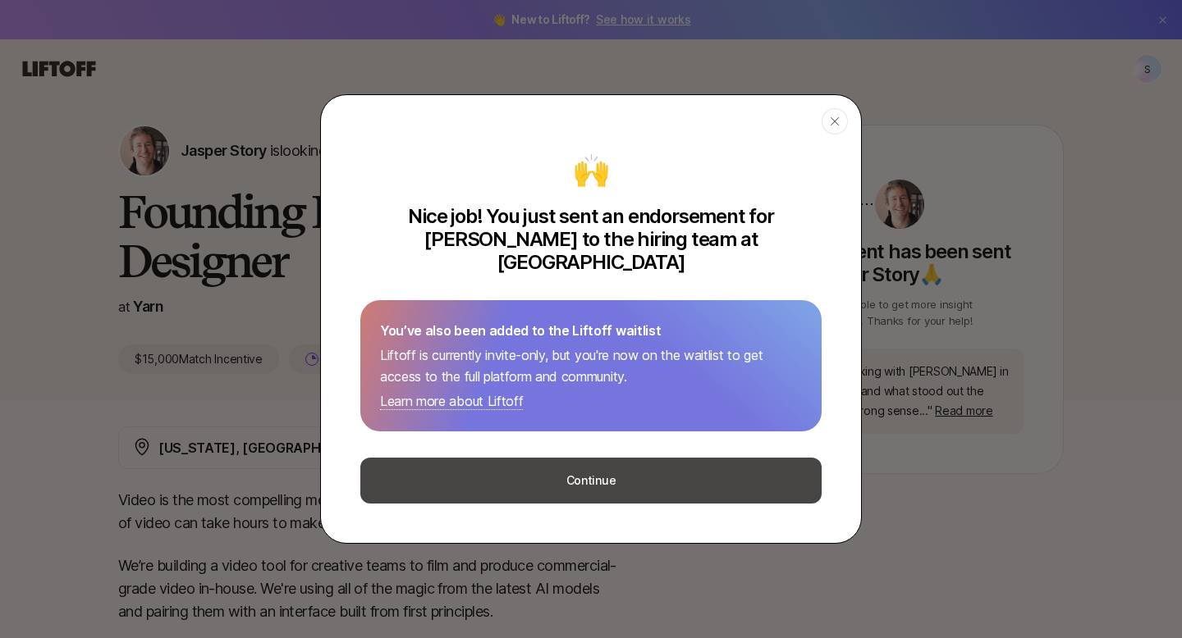
click at [653, 467] on button "Continue" at bounding box center [590, 481] width 461 height 46
